Goal: Task Accomplishment & Management: Complete application form

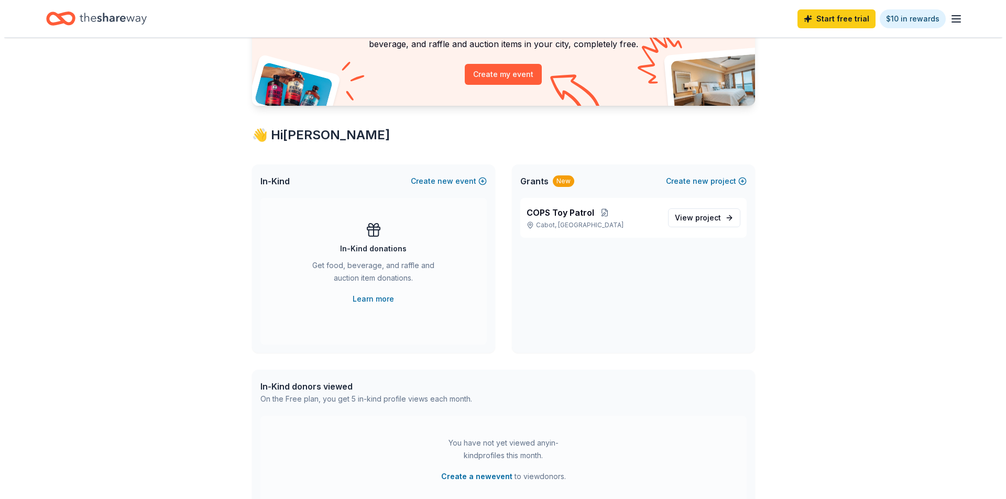
scroll to position [105, 0]
click at [724, 177] on button "Create new project" at bounding box center [702, 181] width 81 height 13
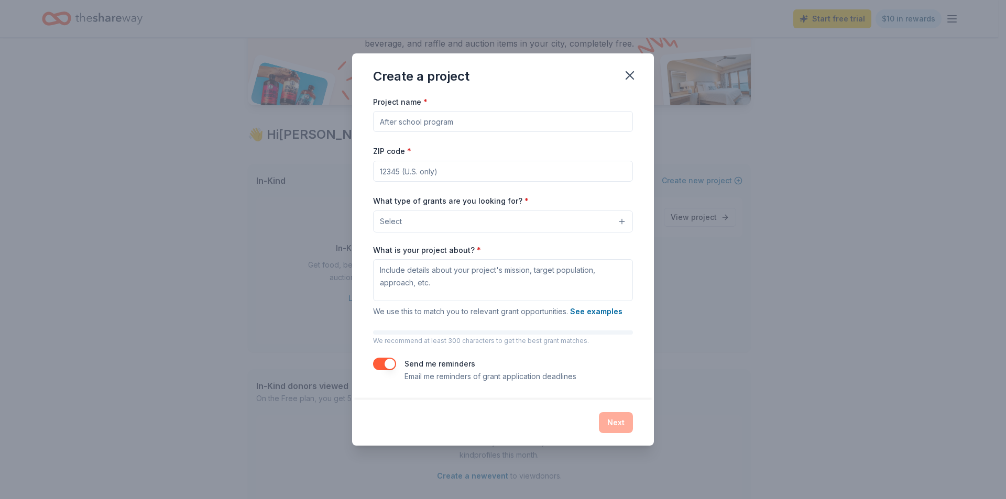
click at [470, 119] on input "Project name *" at bounding box center [503, 121] width 260 height 21
type input "Cabot Police Department Foundation"
click at [399, 166] on input "ZIP code *" at bounding box center [503, 171] width 260 height 21
type input "72023"
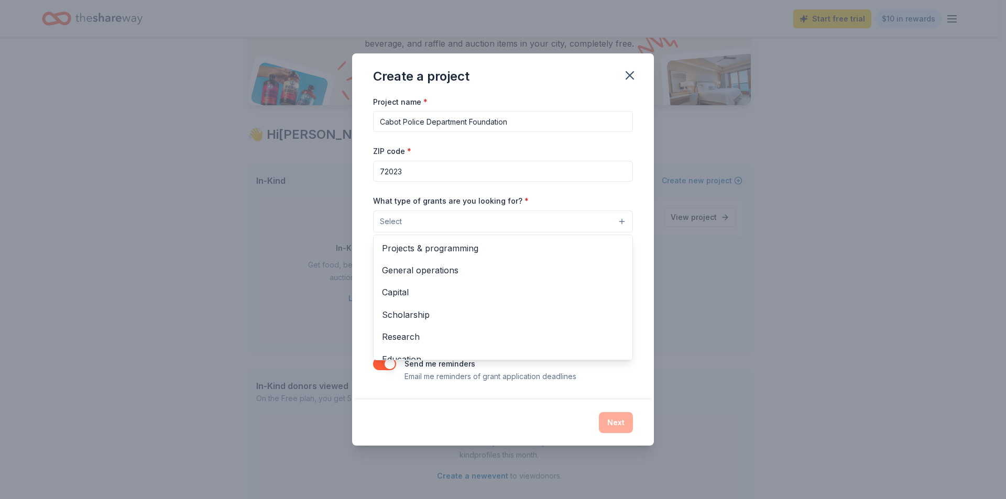
click at [397, 217] on span "Select" at bounding box center [391, 221] width 22 height 13
click at [462, 247] on span "Projects & programming" at bounding box center [503, 249] width 242 height 14
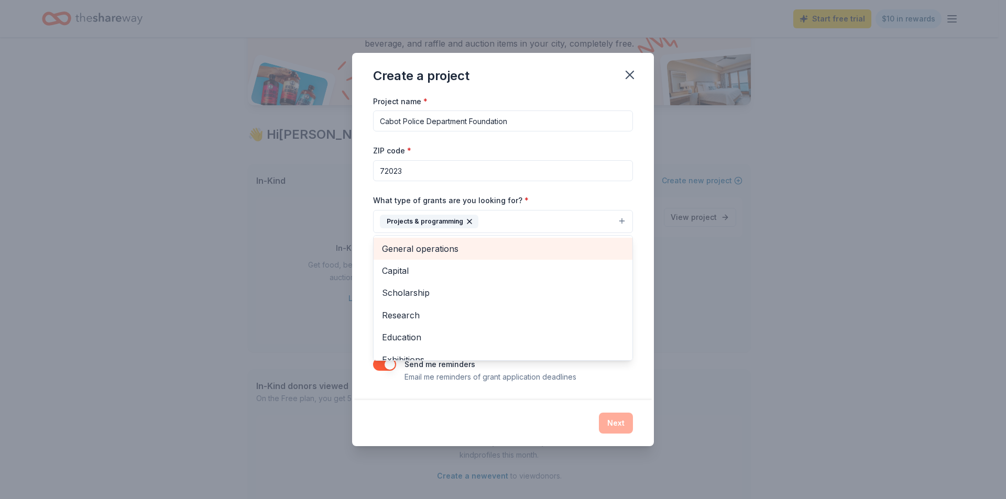
click at [456, 245] on span "General operations" at bounding box center [503, 249] width 242 height 14
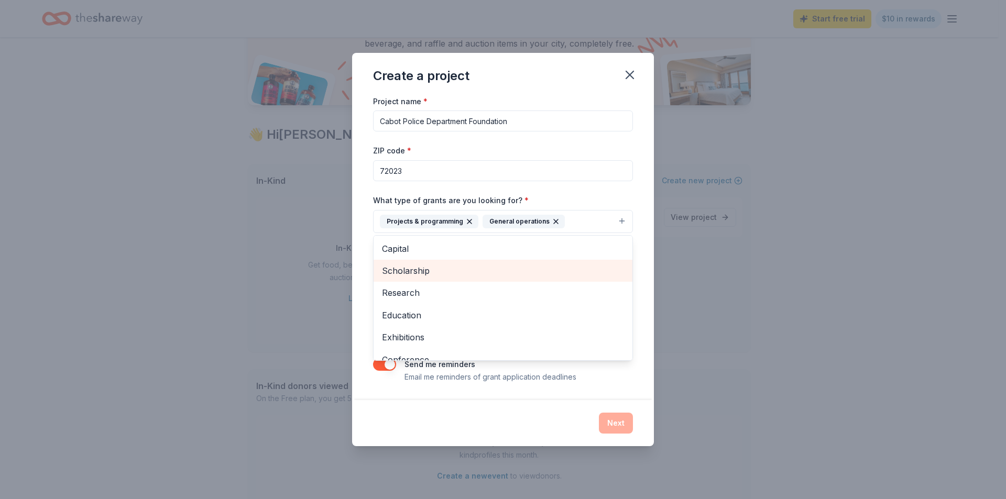
click at [431, 275] on span "Scholarship" at bounding box center [503, 271] width 242 height 14
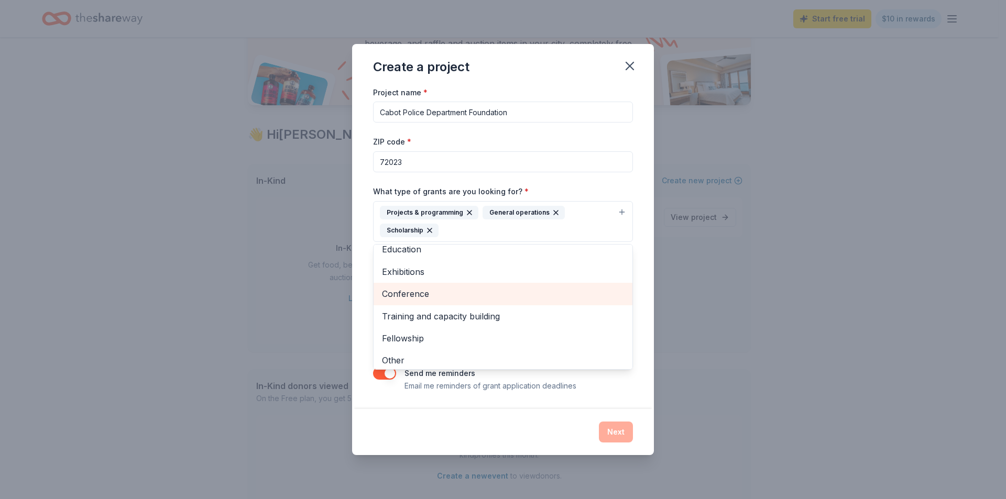
scroll to position [57, 0]
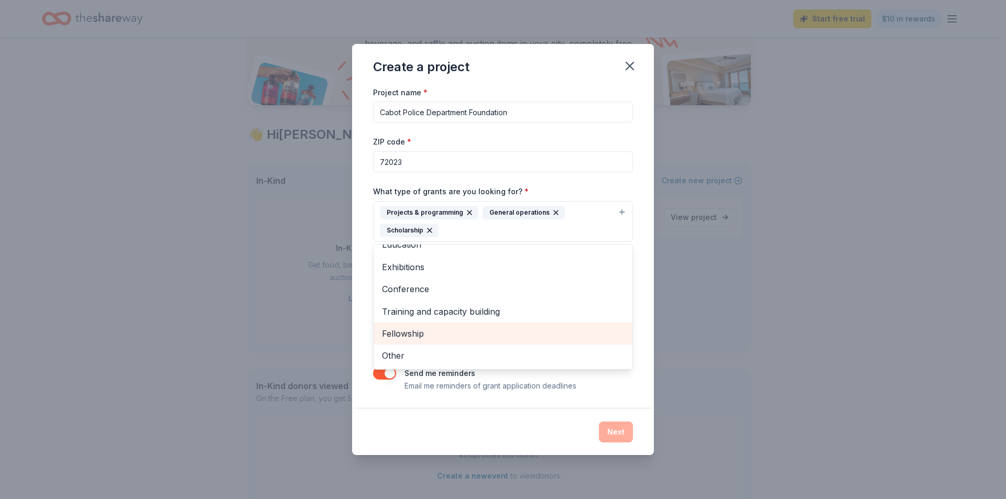
click at [419, 333] on span "Fellowship" at bounding box center [503, 334] width 242 height 14
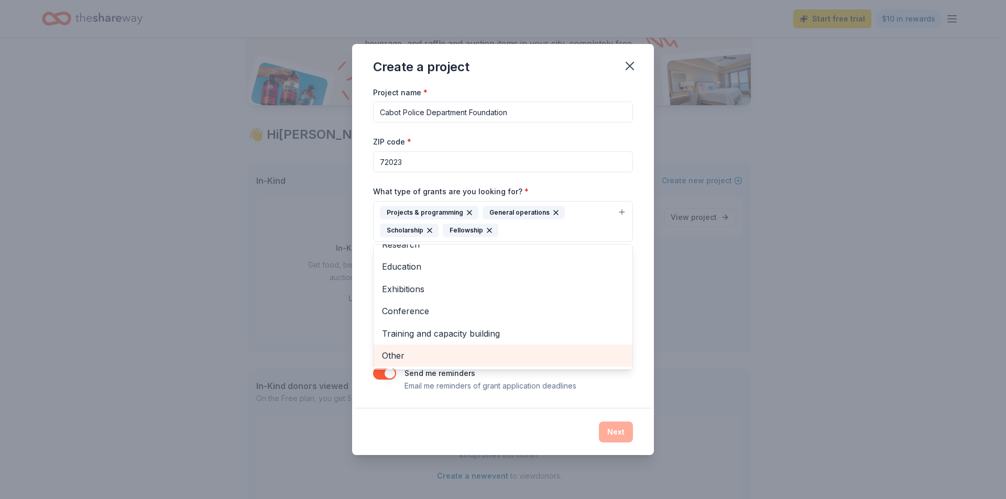
click at [398, 355] on span "Other" at bounding box center [503, 356] width 242 height 14
click at [724, 332] on div "Create a project Project name * Cabot Police Department Foundation ZIP code * 7…" at bounding box center [503, 249] width 1006 height 499
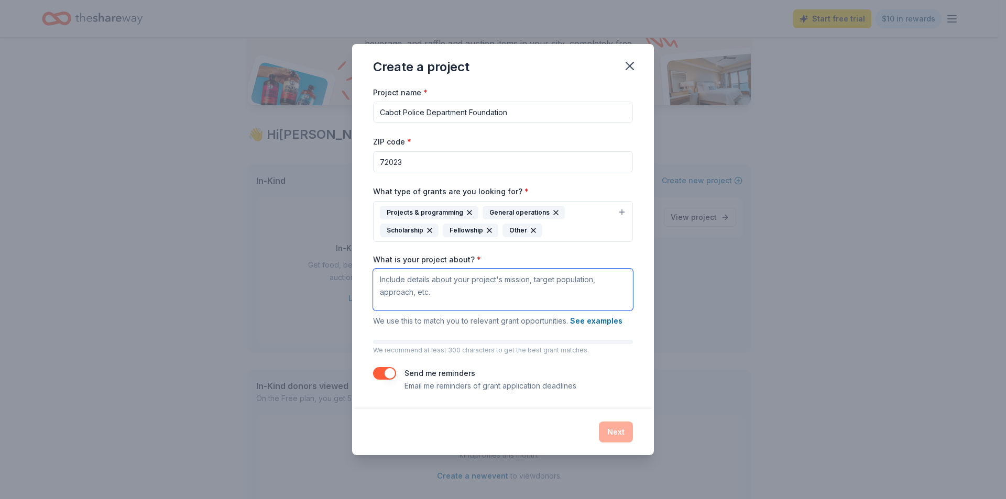
click at [383, 281] on textarea "What is your project about? *" at bounding box center [503, 290] width 260 height 42
paste textarea "To strengthen the services of the Cabot Police Department, invest in their comm…"
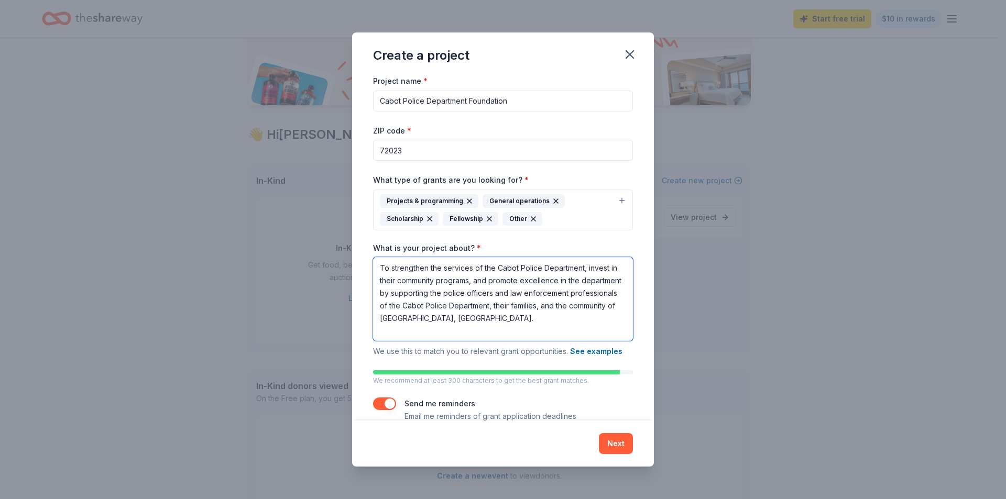
click at [495, 313] on textarea "To strengthen the services of the Cabot Police Department, invest in their comm…" at bounding box center [503, 299] width 260 height 84
paste textarea "Thanks to our generous community, we have been able to organize family events, …"
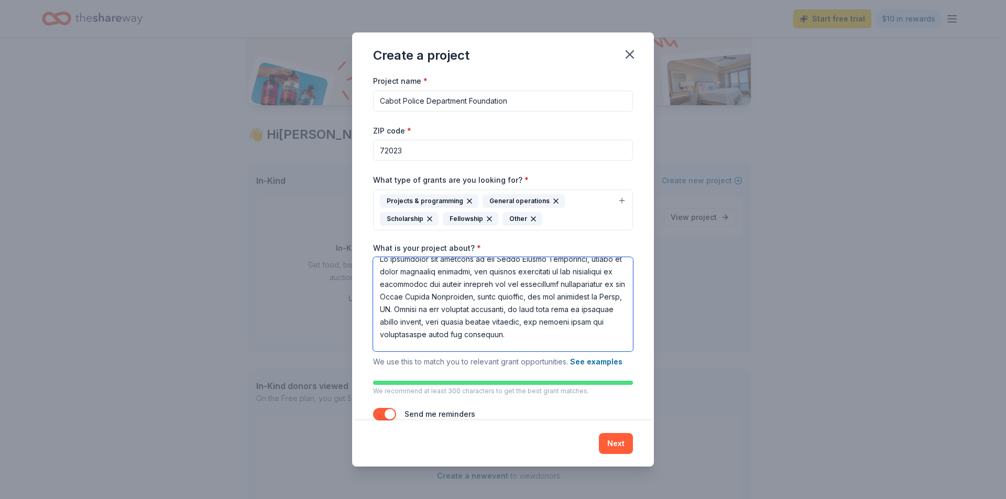
scroll to position [0, 0]
drag, startPoint x: 480, startPoint y: 319, endPoint x: 372, endPoint y: 267, distance: 120.0
click at [372, 267] on div "Project name * Cabot Police Department Foundation ZIP code * 72023 What type of…" at bounding box center [503, 247] width 302 height 346
paste textarea "We are an all-volunteer, IRS registered 501c3 Non-Profit organization. Our miss…"
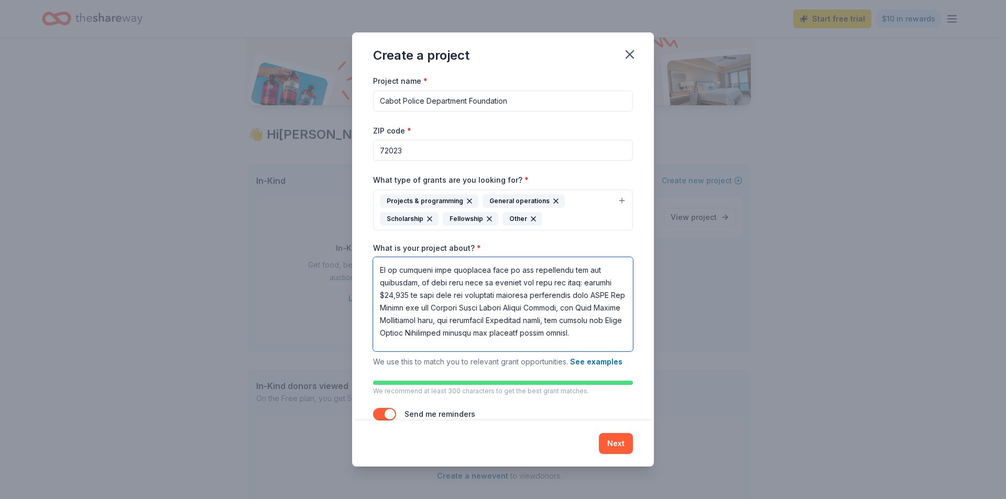
click at [563, 281] on textarea "What is your project about? *" at bounding box center [503, 304] width 260 height 94
click at [576, 285] on textarea "What is your project about? *" at bounding box center [503, 304] width 260 height 94
drag, startPoint x: 381, startPoint y: 293, endPoint x: 410, endPoint y: 298, distance: 29.1
click at [410, 298] on textarea "What is your project about? *" at bounding box center [503, 304] width 260 height 94
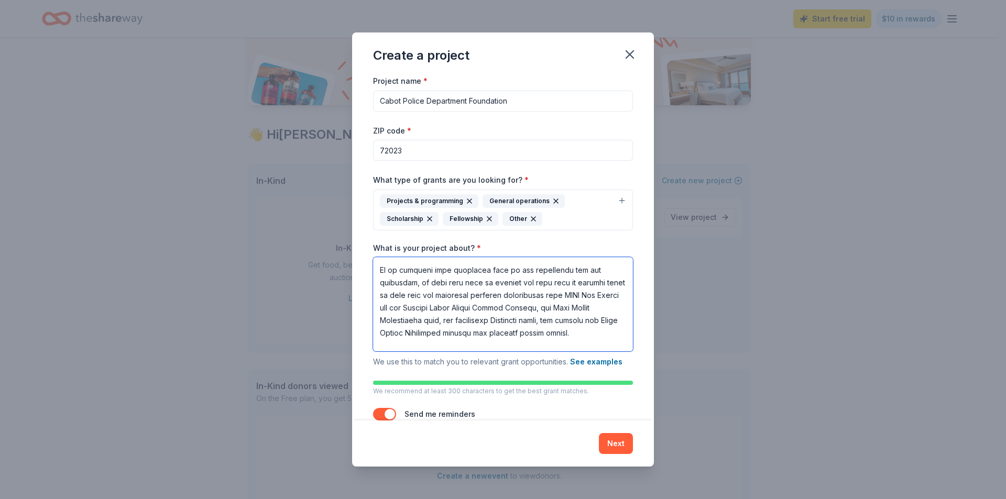
click at [433, 293] on textarea "What is your project about? *" at bounding box center [503, 304] width 260 height 94
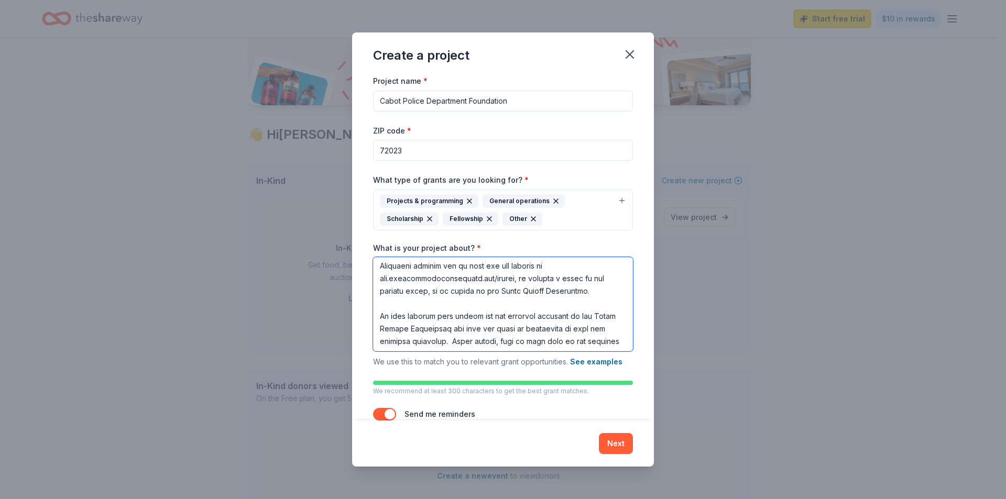
scroll to position [238, 0]
drag, startPoint x: 380, startPoint y: 266, endPoint x: 596, endPoint y: 305, distance: 219.9
click at [596, 305] on textarea "What is your project about? *" at bounding box center [503, 304] width 260 height 94
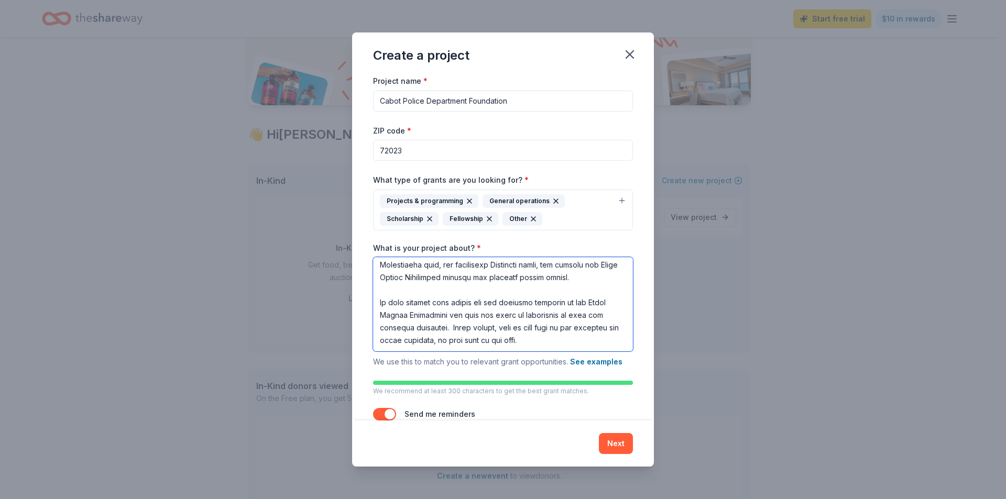
scroll to position [29, 0]
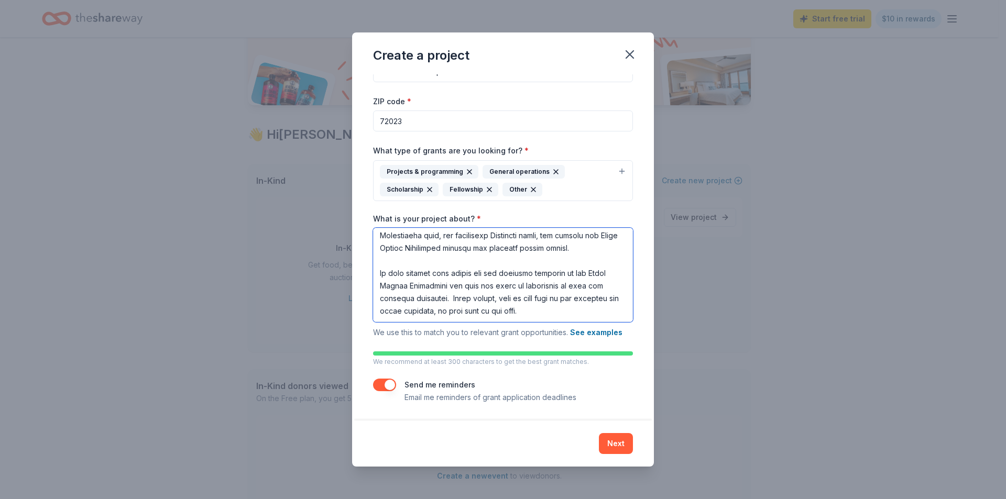
click at [568, 301] on textarea "What is your project about? *" at bounding box center [503, 275] width 260 height 94
type textarea "We are an all-volunteer, IRS registered 501c3 Non-Profit organization. Our miss…"
click at [618, 444] on button "Next" at bounding box center [616, 443] width 34 height 21
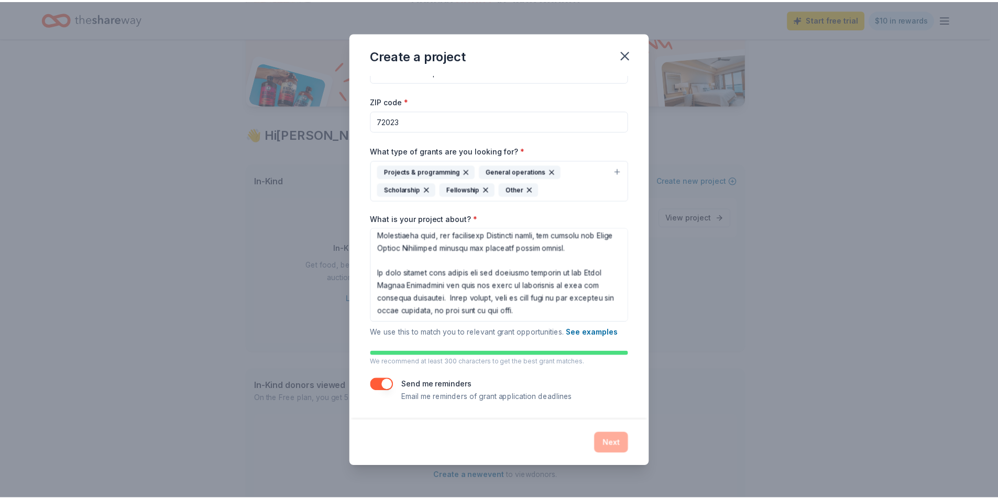
scroll to position [0, 0]
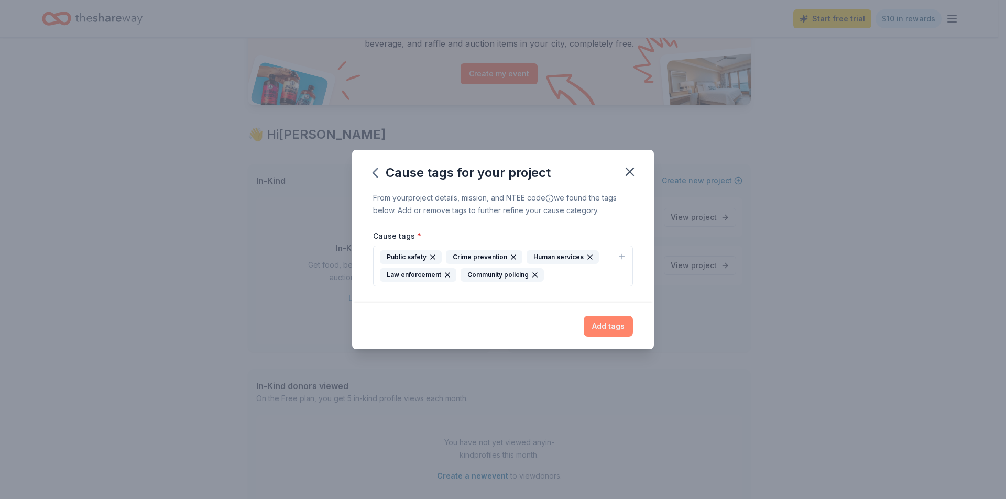
click at [616, 326] on button "Add tags" at bounding box center [608, 326] width 49 height 21
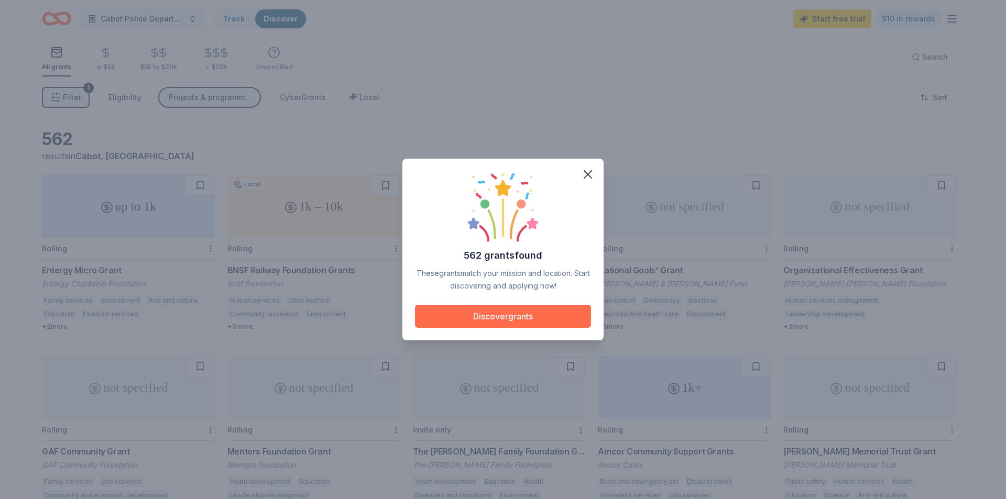
click at [521, 314] on button "Discover grants" at bounding box center [503, 316] width 176 height 23
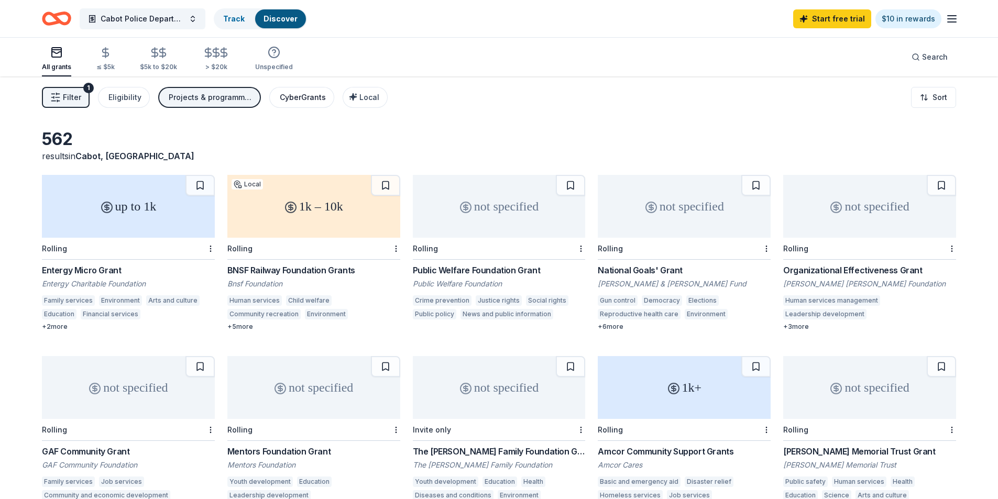
click at [295, 96] on div "CyberGrants" at bounding box center [303, 97] width 46 height 13
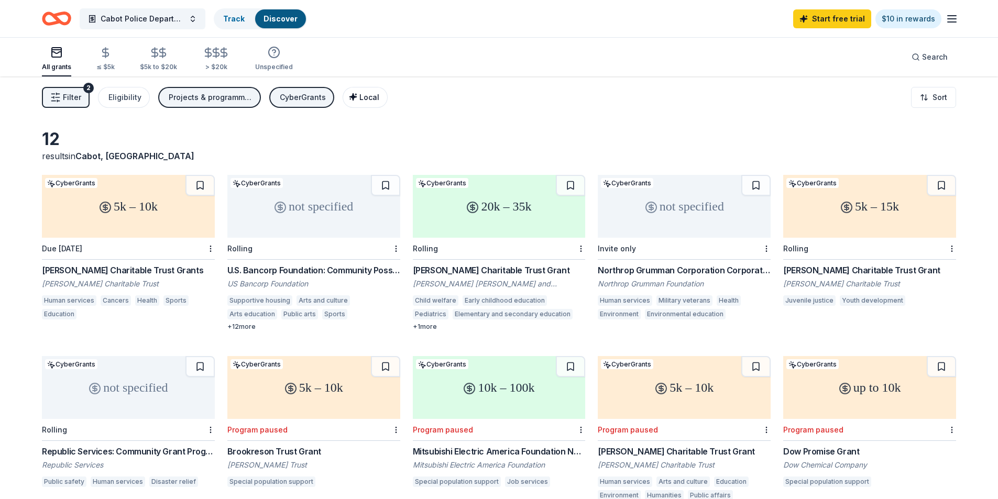
click at [359, 96] on span "Local" at bounding box center [369, 97] width 20 height 9
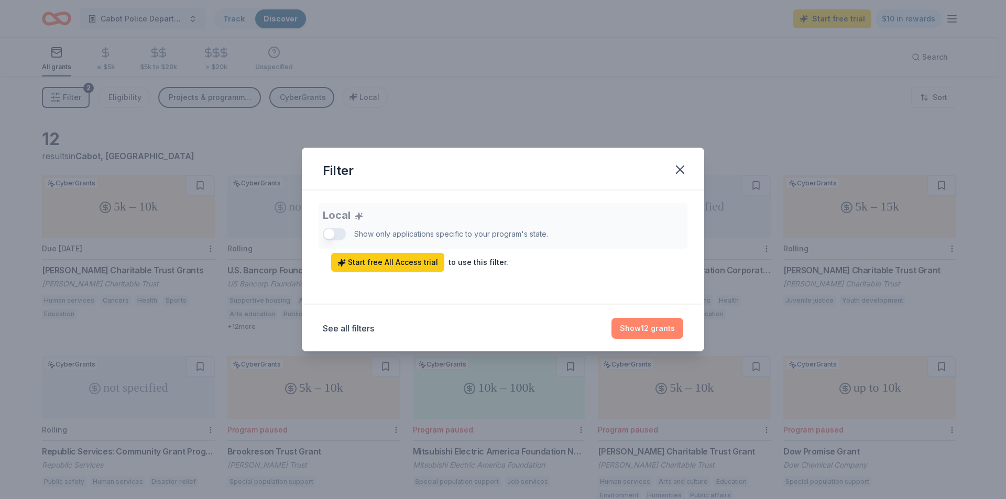
click at [652, 326] on button "Show 12 grants" at bounding box center [648, 328] width 72 height 21
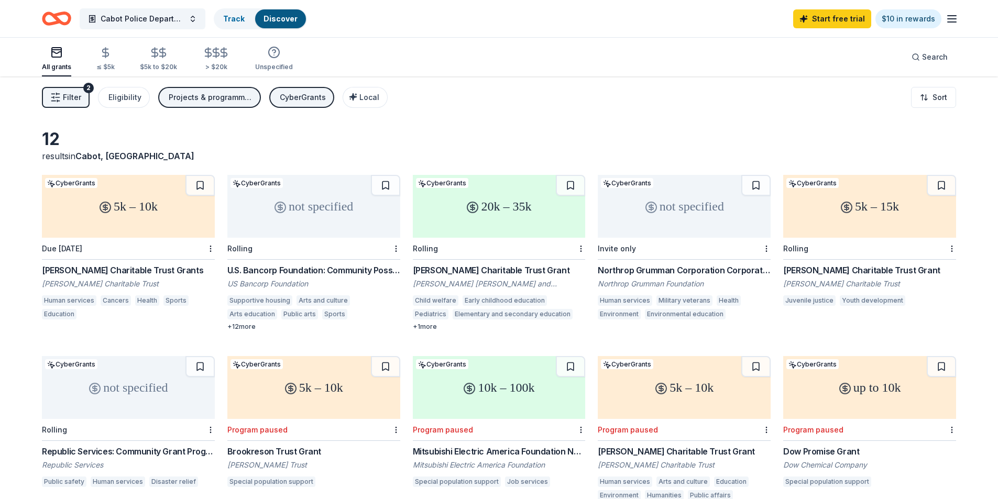
click at [295, 95] on div "CyberGrants" at bounding box center [303, 97] width 46 height 13
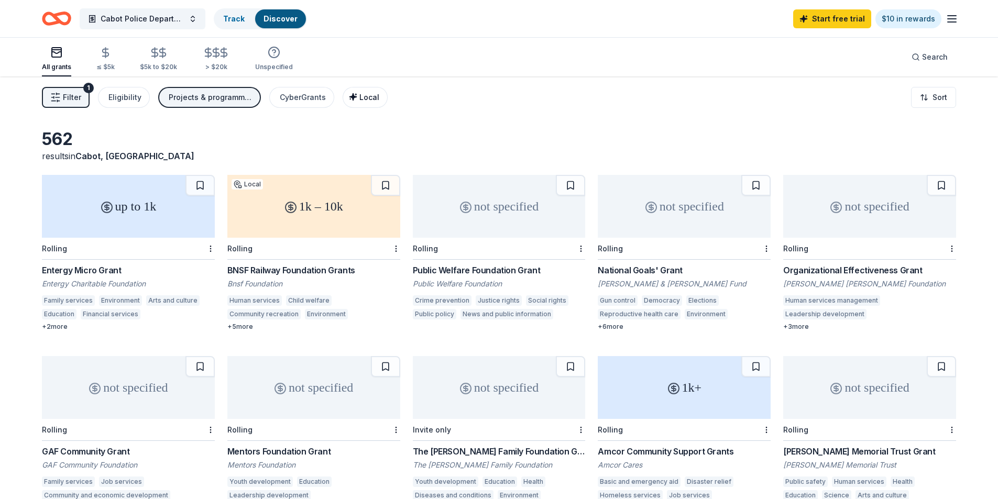
click at [360, 97] on span "Local" at bounding box center [369, 97] width 20 height 9
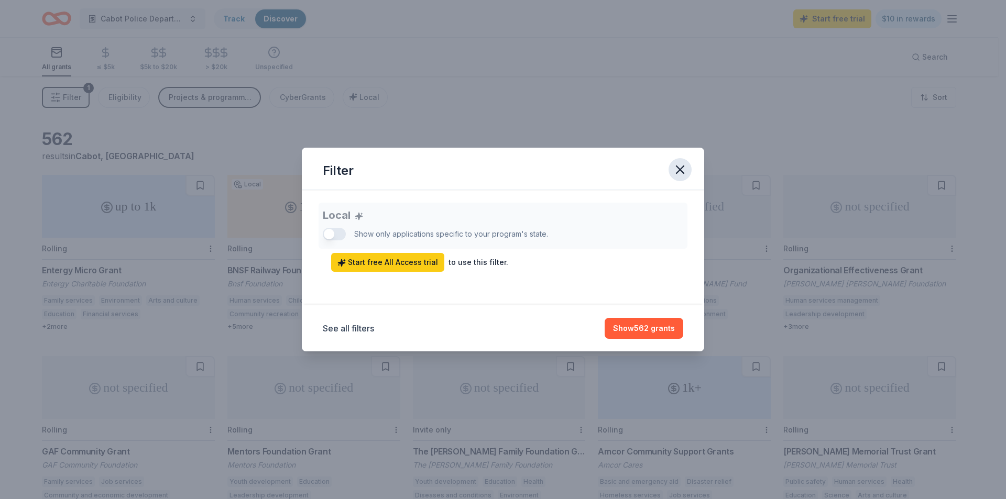
click at [681, 169] on icon "button" at bounding box center [680, 169] width 7 height 7
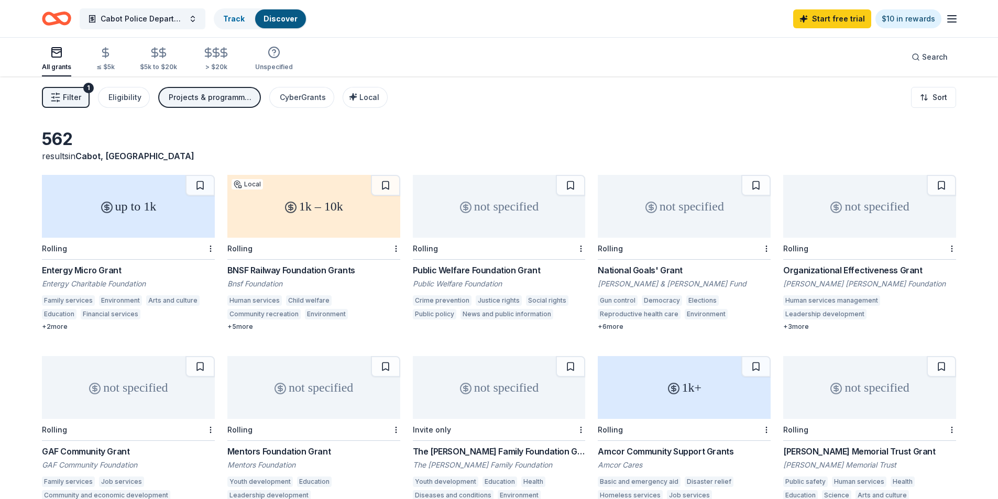
click at [183, 96] on div "Projects & programming, General operations, Scholarship, Fellowship, Other" at bounding box center [211, 97] width 84 height 13
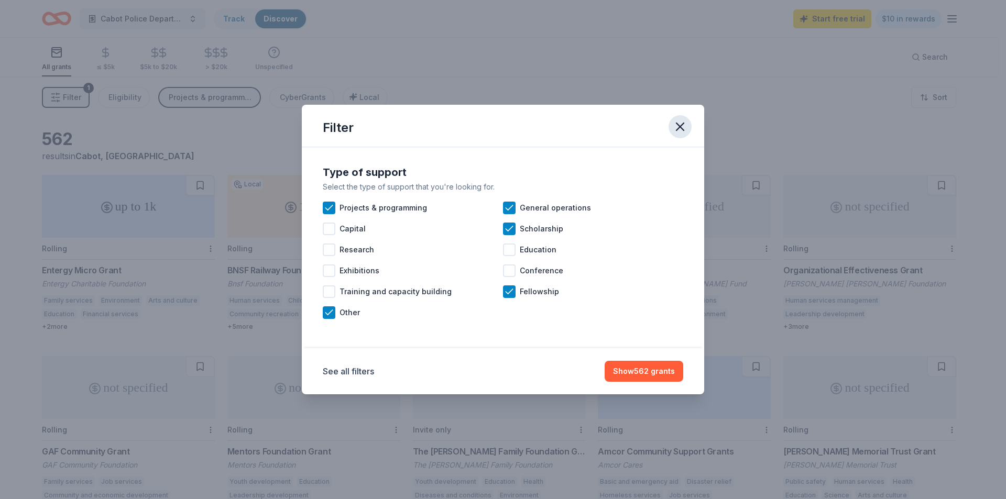
click at [681, 124] on icon "button" at bounding box center [680, 126] width 15 height 15
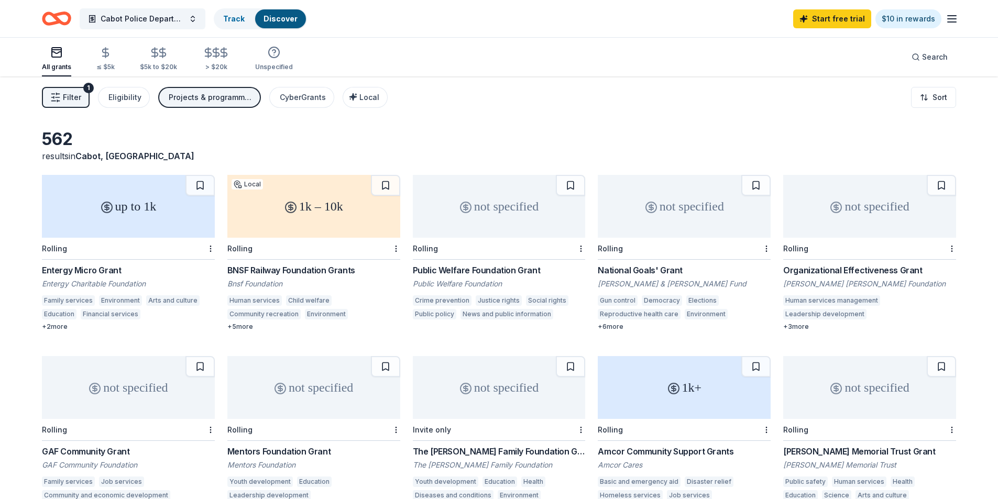
click at [66, 94] on span "Filter" at bounding box center [72, 97] width 18 height 13
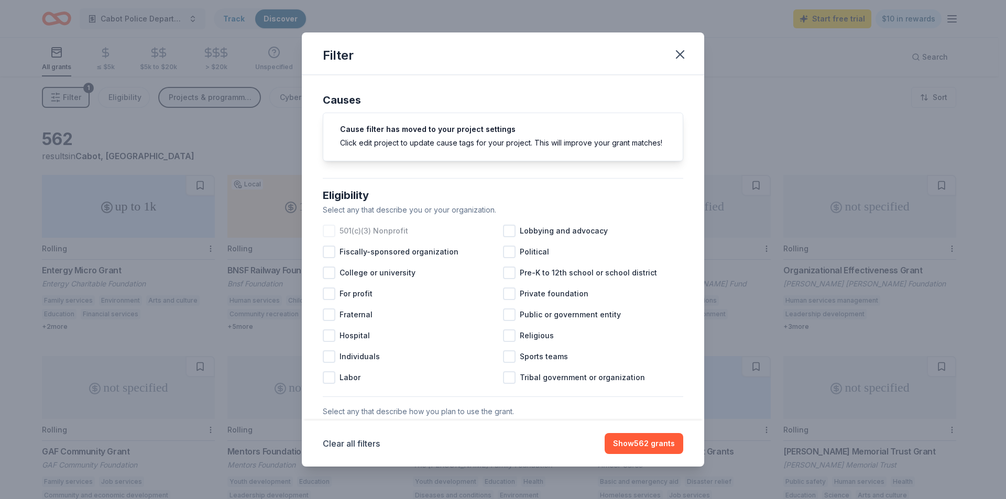
click at [330, 237] on div at bounding box center [329, 231] width 13 height 13
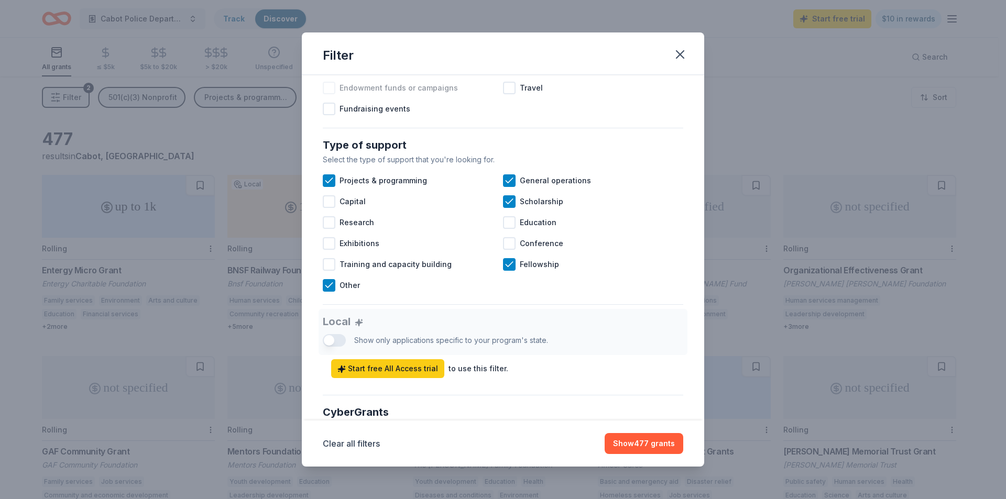
scroll to position [367, 0]
click at [507, 269] on icon at bounding box center [509, 263] width 10 height 10
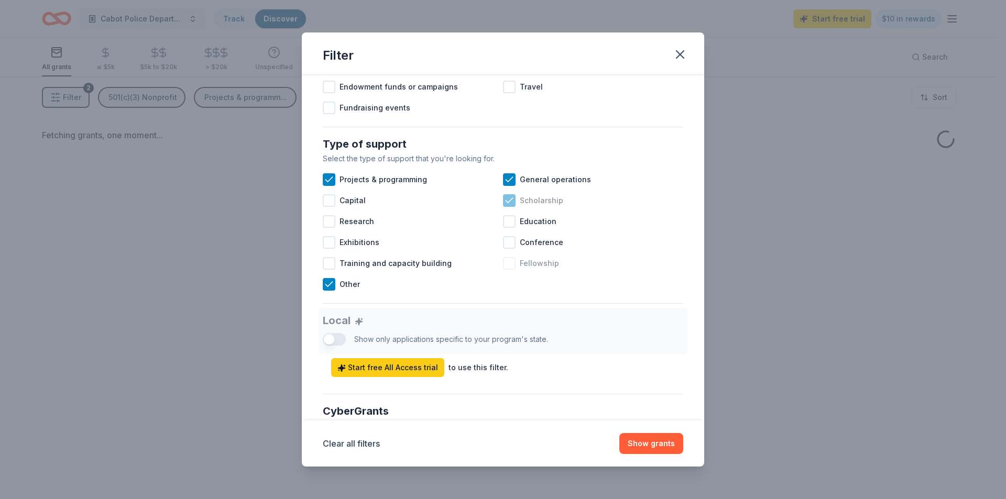
click at [506, 203] on icon at bounding box center [509, 200] width 7 height 5
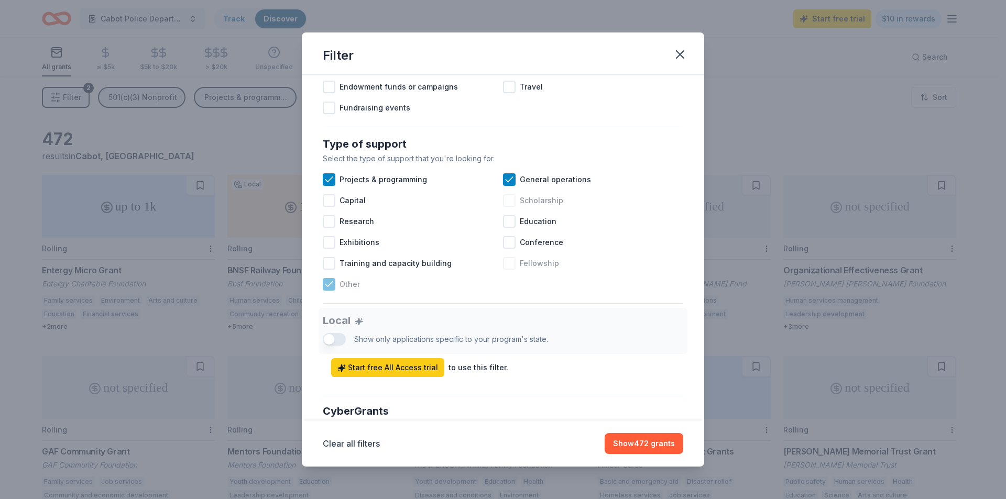
click at [328, 290] on icon at bounding box center [329, 284] width 10 height 10
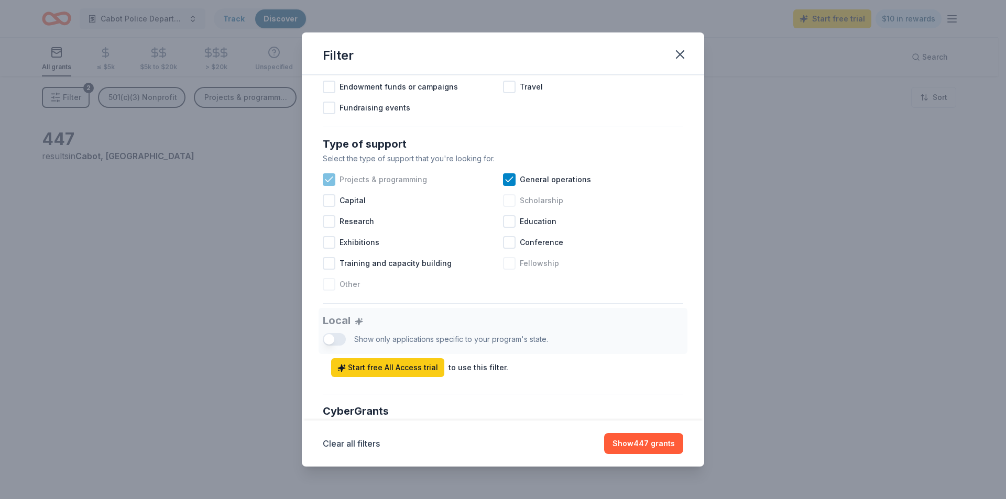
click at [329, 185] on icon at bounding box center [329, 180] width 10 height 10
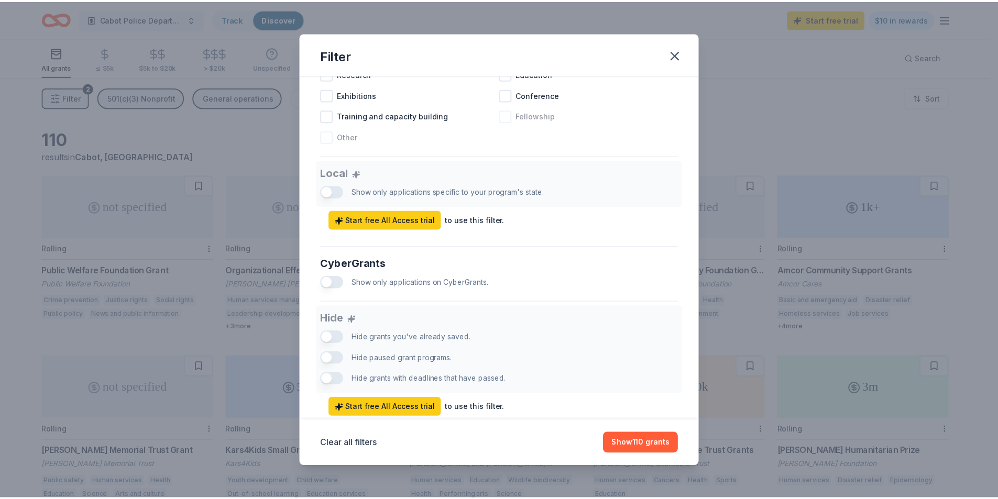
scroll to position [524, 0]
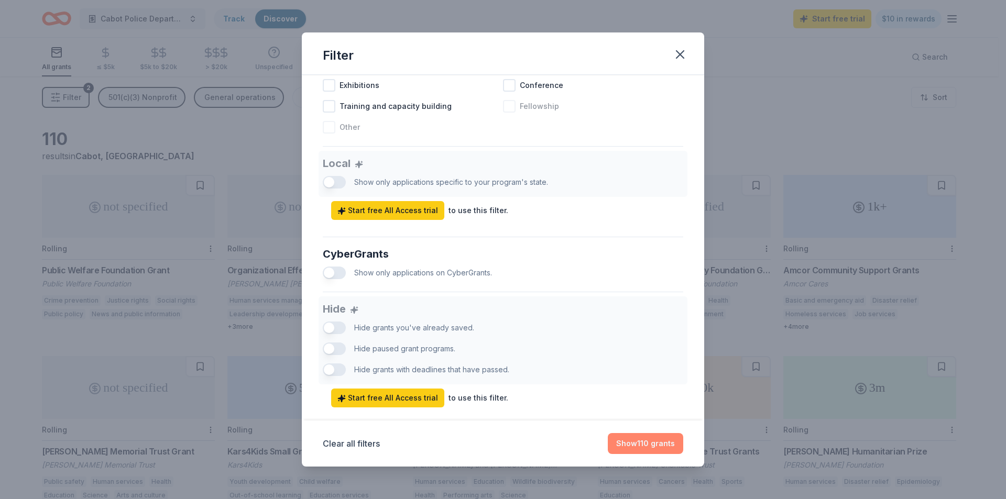
click at [650, 443] on button "Show 110 grants" at bounding box center [645, 443] width 75 height 21
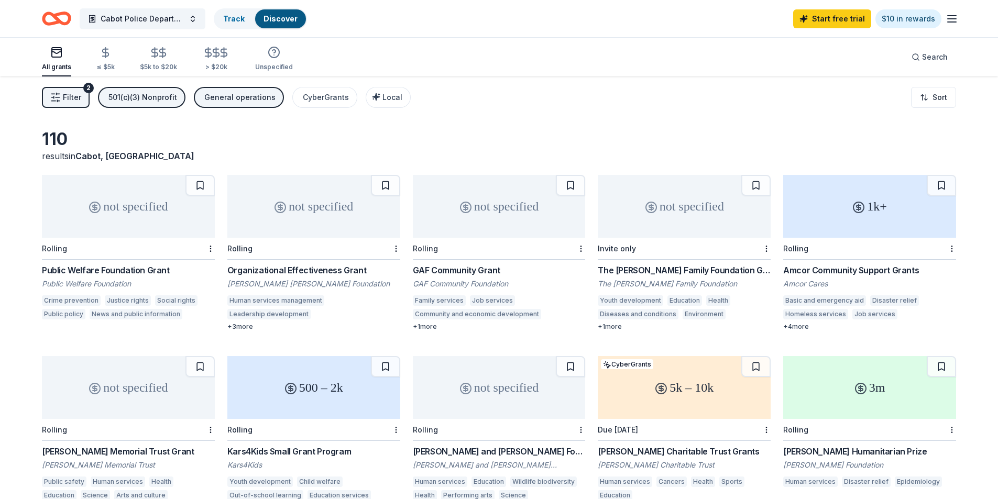
click at [461, 111] on div "Filter 2 501(c)(3) Nonprofit General operations CyberGrants Local Sort" at bounding box center [499, 98] width 998 height 42
click at [467, 208] on icon at bounding box center [466, 207] width 13 height 13
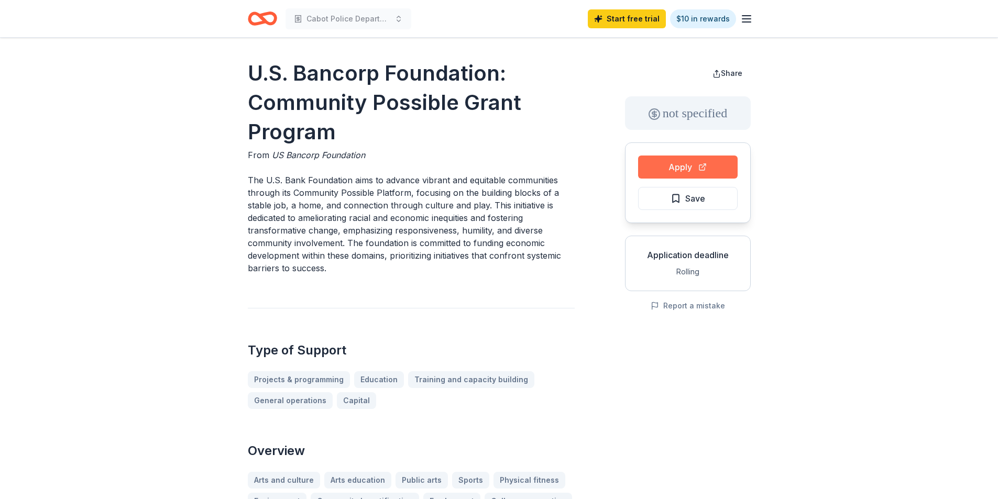
click at [693, 166] on button "Apply" at bounding box center [688, 167] width 100 height 23
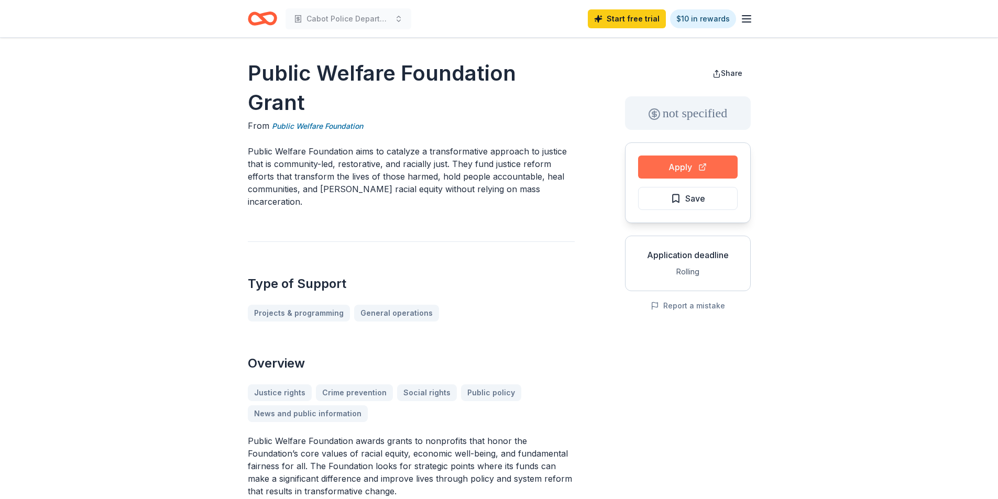
click at [689, 168] on button "Apply" at bounding box center [688, 167] width 100 height 23
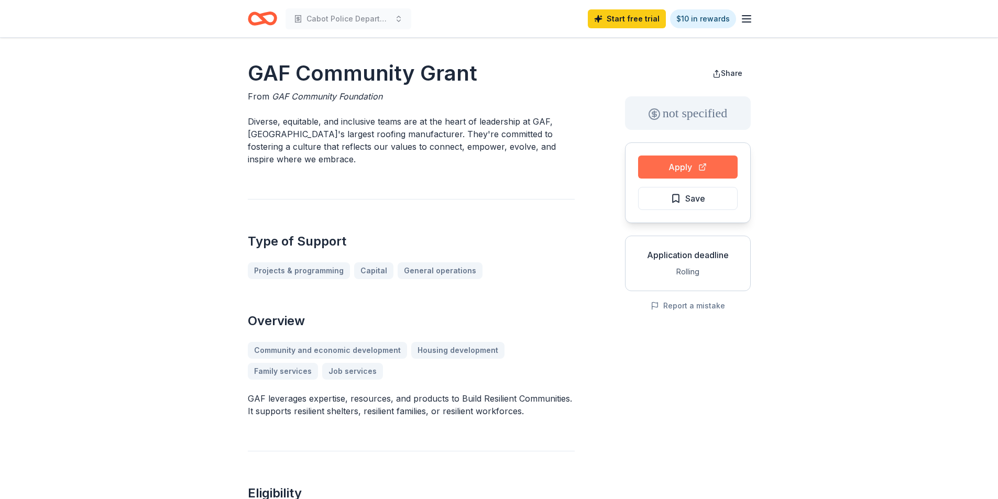
click at [719, 168] on button "Apply" at bounding box center [688, 167] width 100 height 23
click at [671, 168] on button "Apply" at bounding box center [688, 167] width 100 height 23
click at [674, 167] on button "Apply" at bounding box center [688, 167] width 100 height 23
